Goal: Answer question/provide support: Share knowledge or assist other users

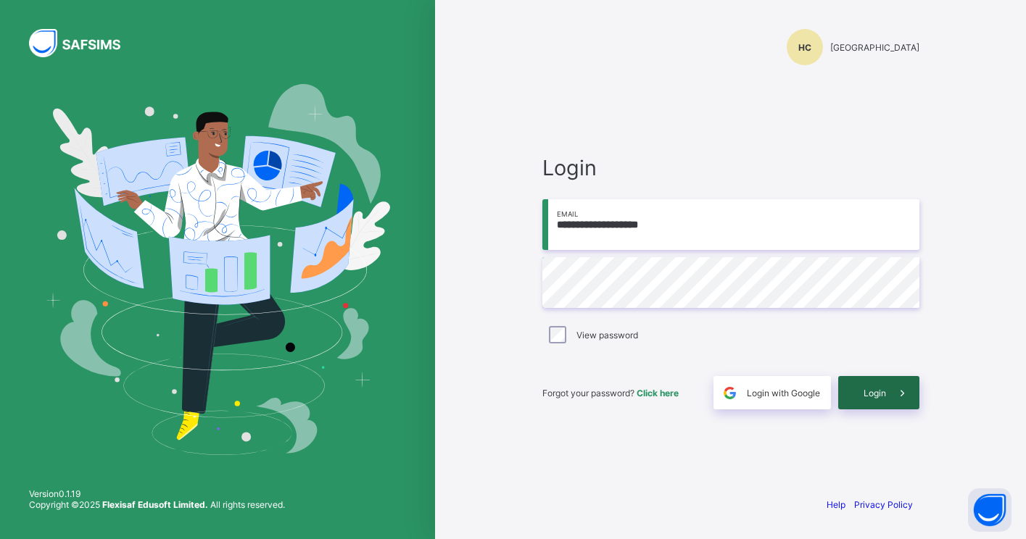
click at [886, 399] on span at bounding box center [902, 392] width 33 height 33
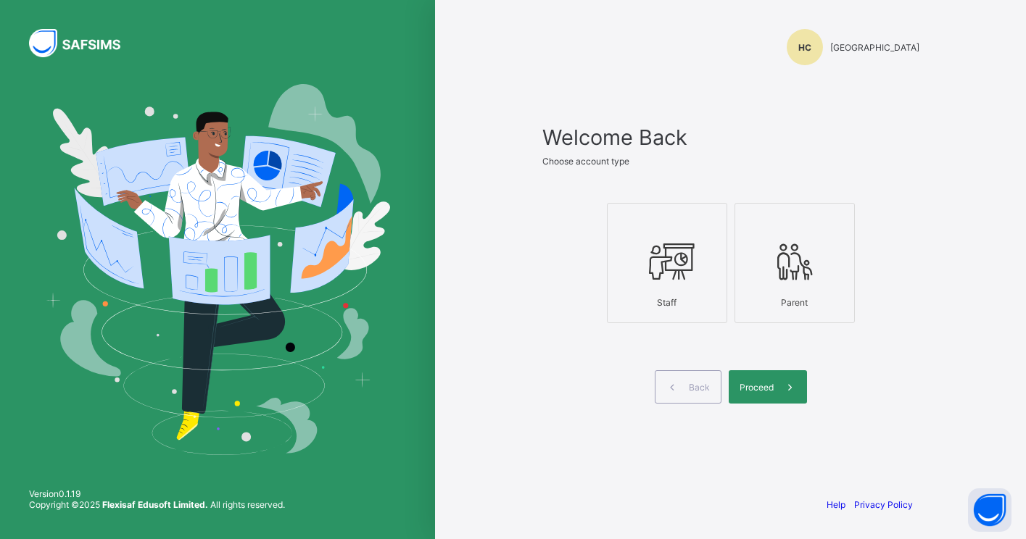
click at [676, 263] on icon at bounding box center [667, 261] width 51 height 43
click at [762, 378] on div "Proceed" at bounding box center [768, 386] width 78 height 33
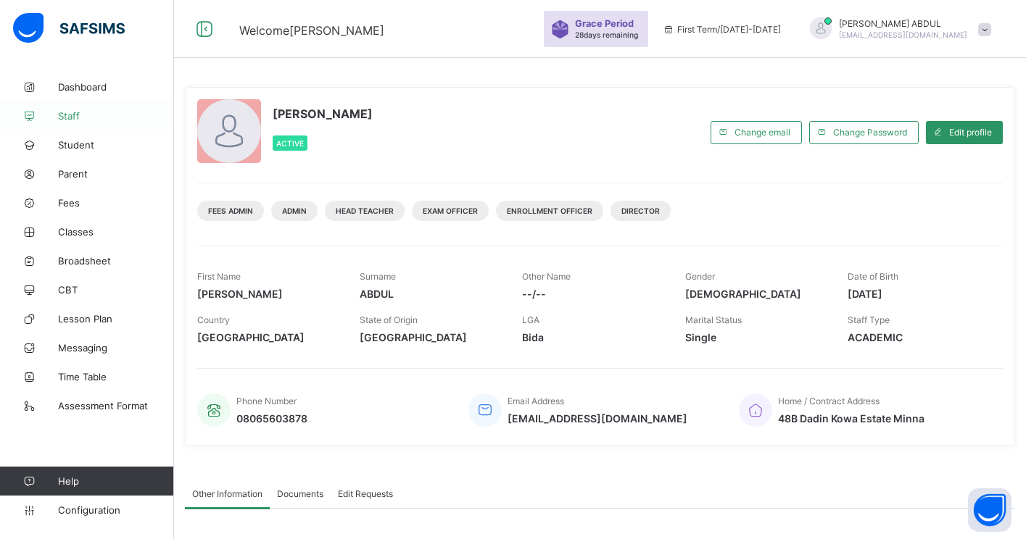
click at [72, 125] on link "Staff" at bounding box center [87, 115] width 174 height 29
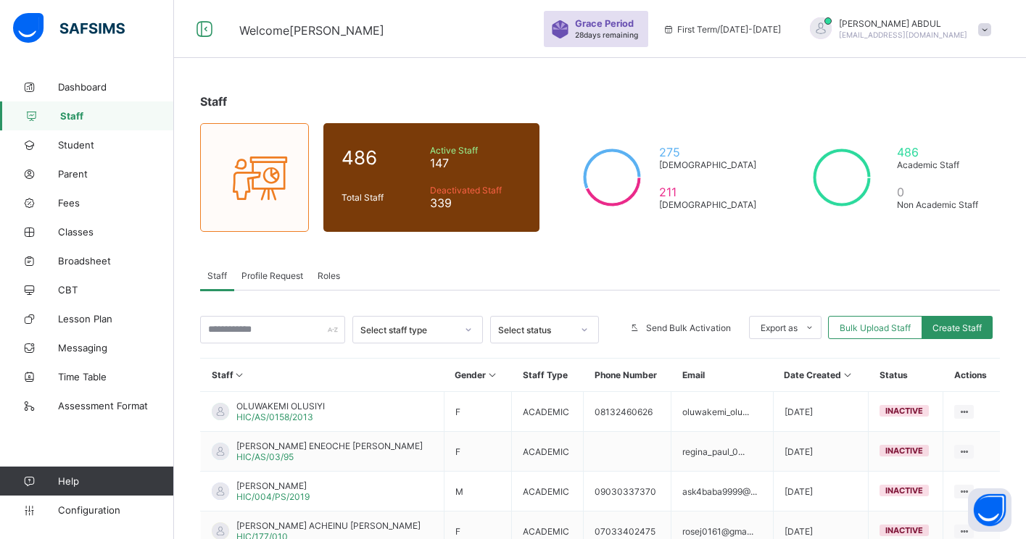
click at [278, 273] on span "Profile Request" at bounding box center [272, 275] width 62 height 11
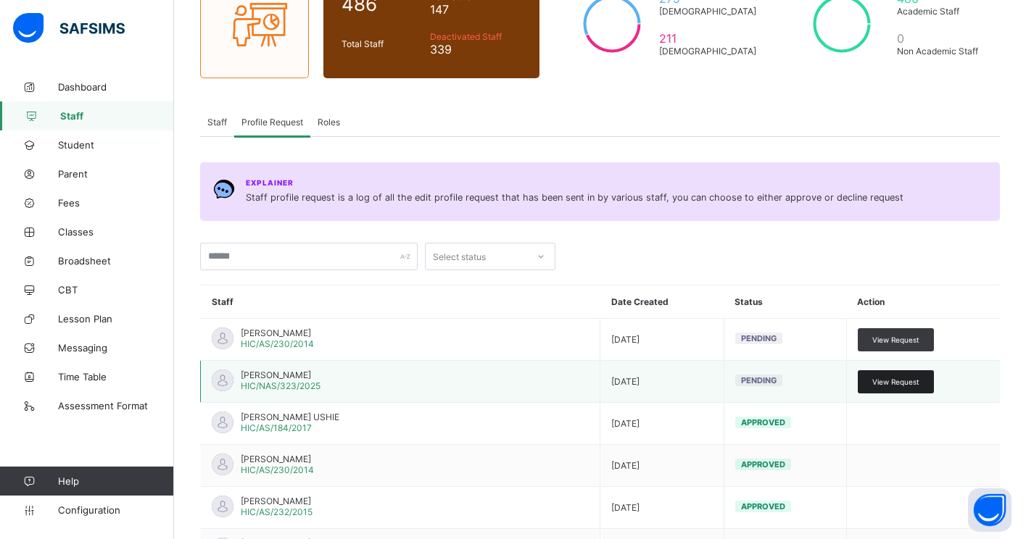
scroll to position [154, 0]
click at [886, 381] on span "View Request" at bounding box center [895, 381] width 47 height 9
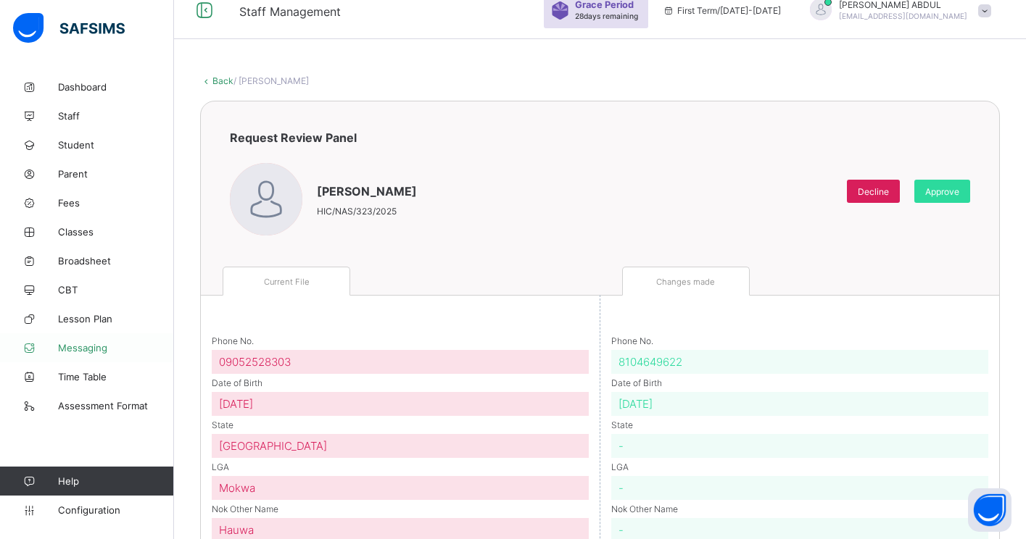
scroll to position [80, 0]
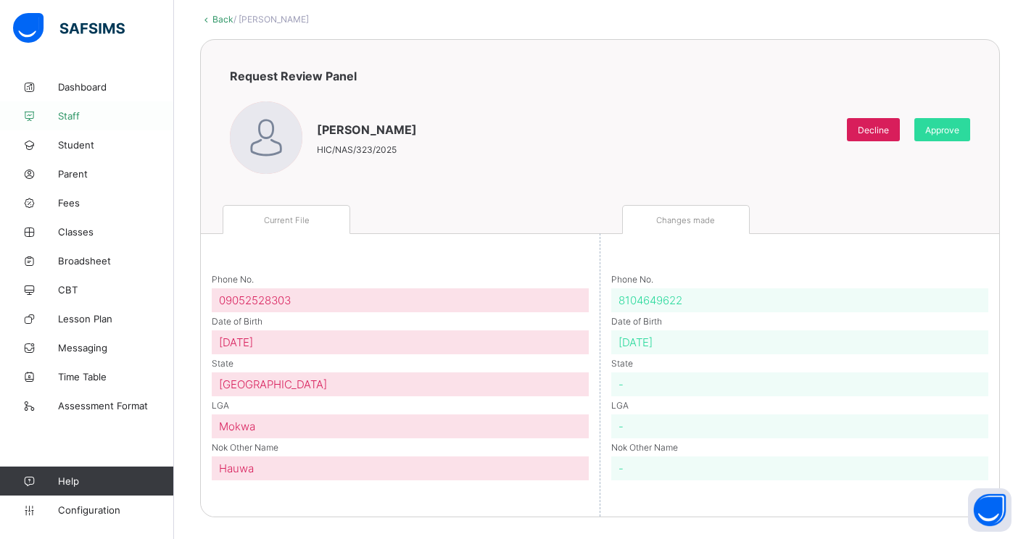
click at [88, 123] on link "Staff" at bounding box center [87, 115] width 174 height 29
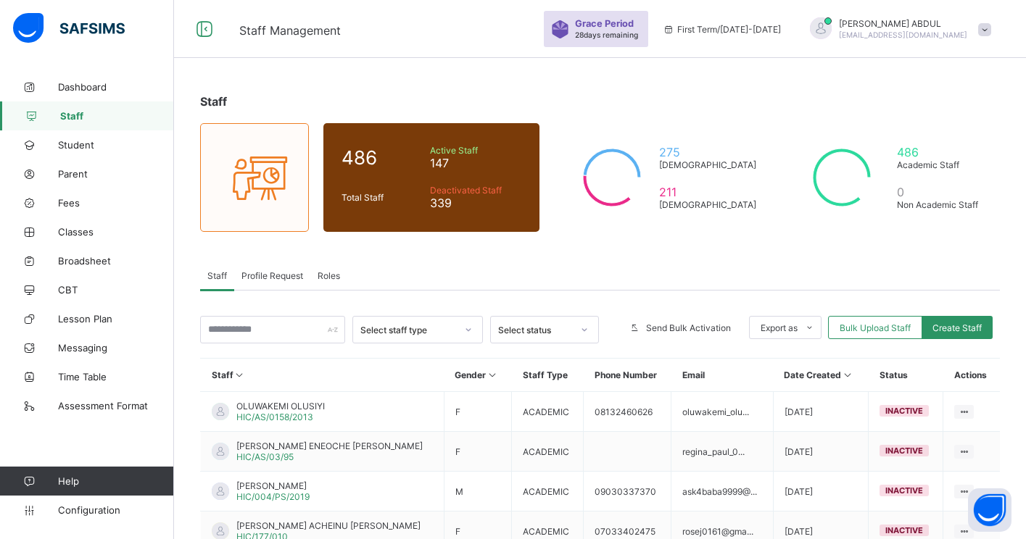
click at [261, 277] on span "Profile Request" at bounding box center [272, 275] width 62 height 11
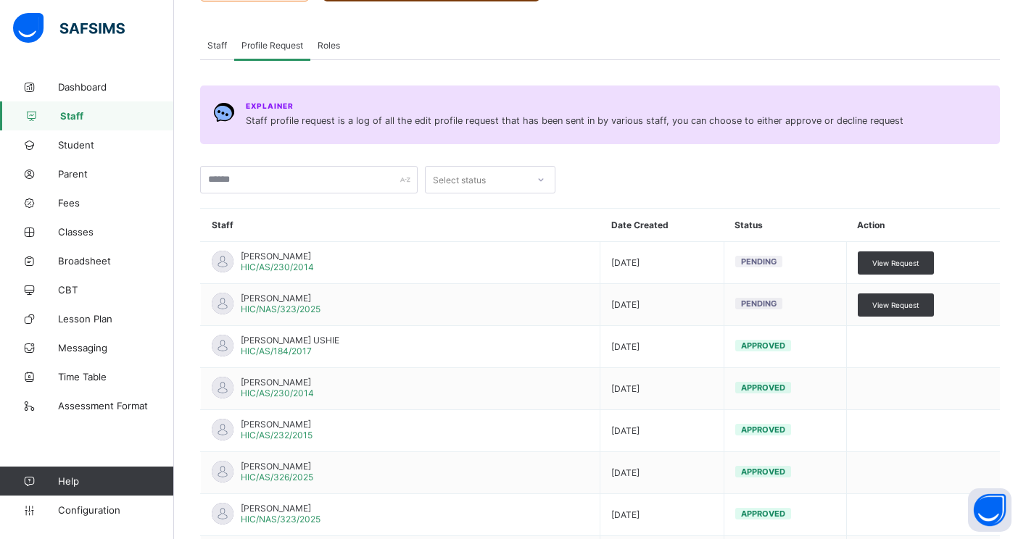
scroll to position [175, 0]
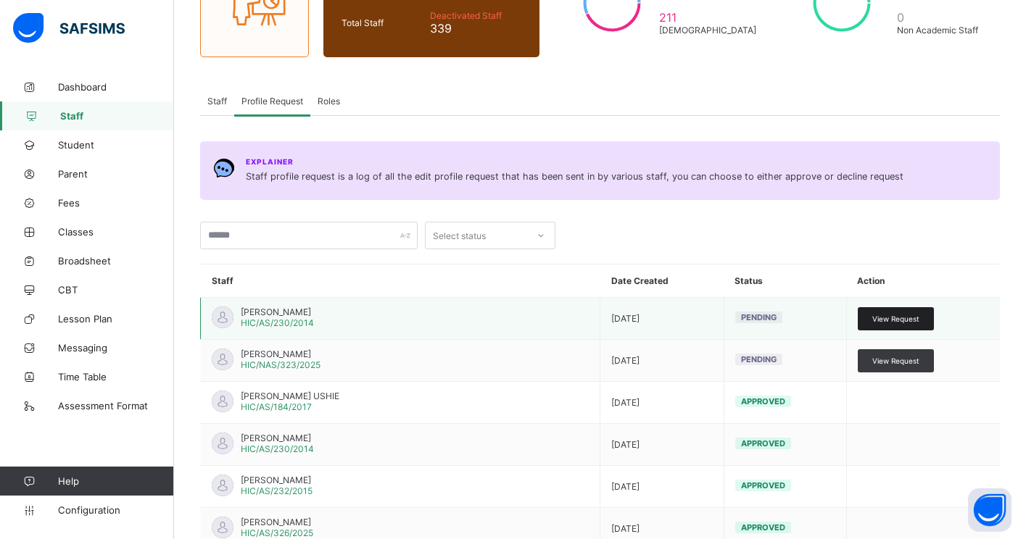
click at [910, 315] on span "View Request" at bounding box center [895, 319] width 47 height 9
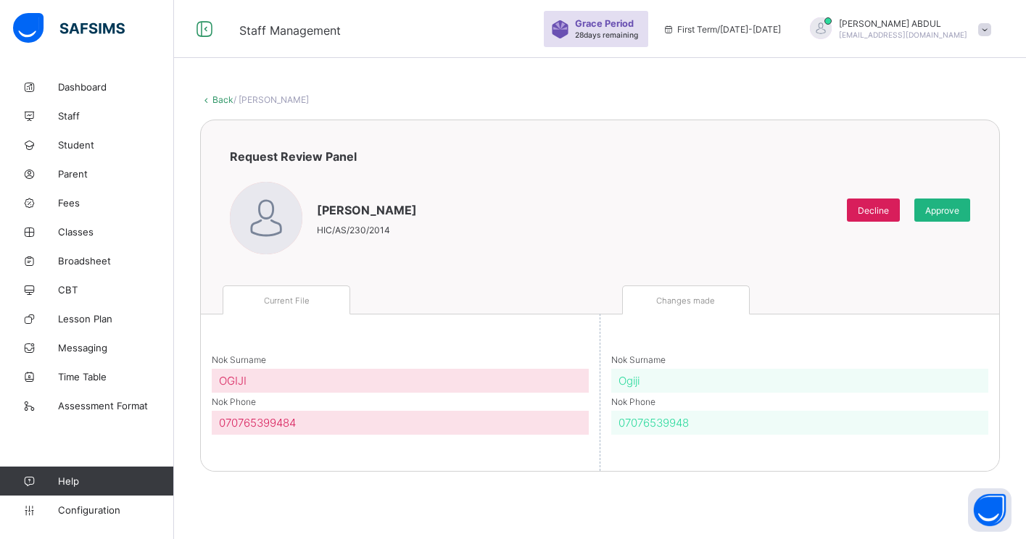
click at [944, 207] on span "Approve" at bounding box center [942, 210] width 34 height 11
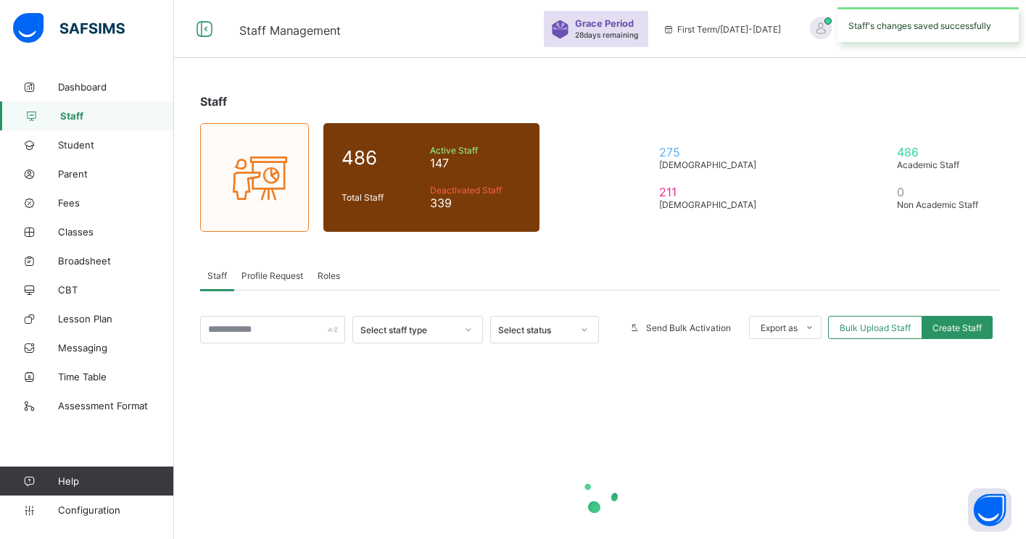
scroll to position [115, 0]
